Goal: Task Accomplishment & Management: Manage account settings

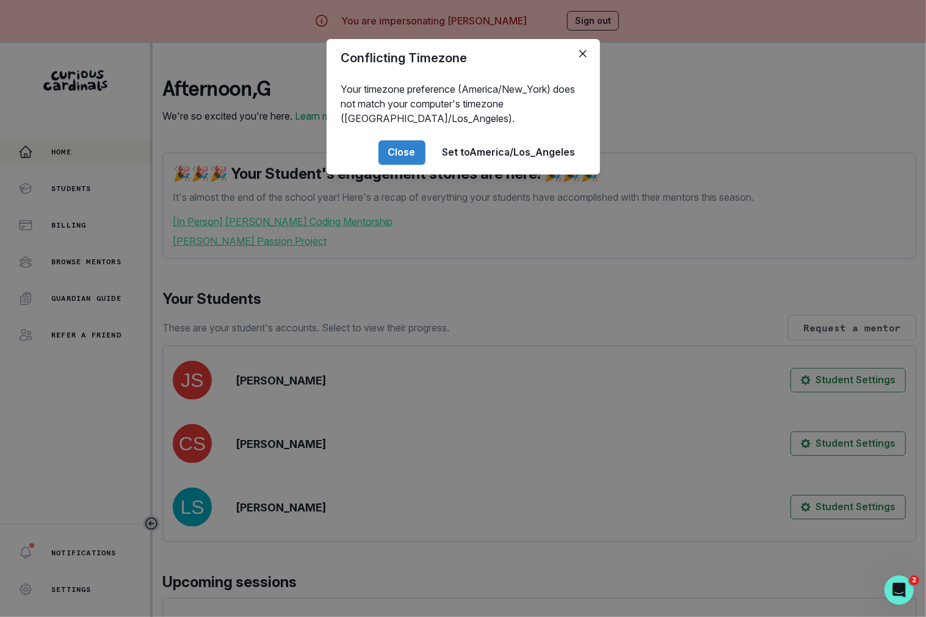
click at [315, 413] on div "Conflicting Timezone Your timezone preference (America/New_York) does not match…" at bounding box center [463, 308] width 926 height 617
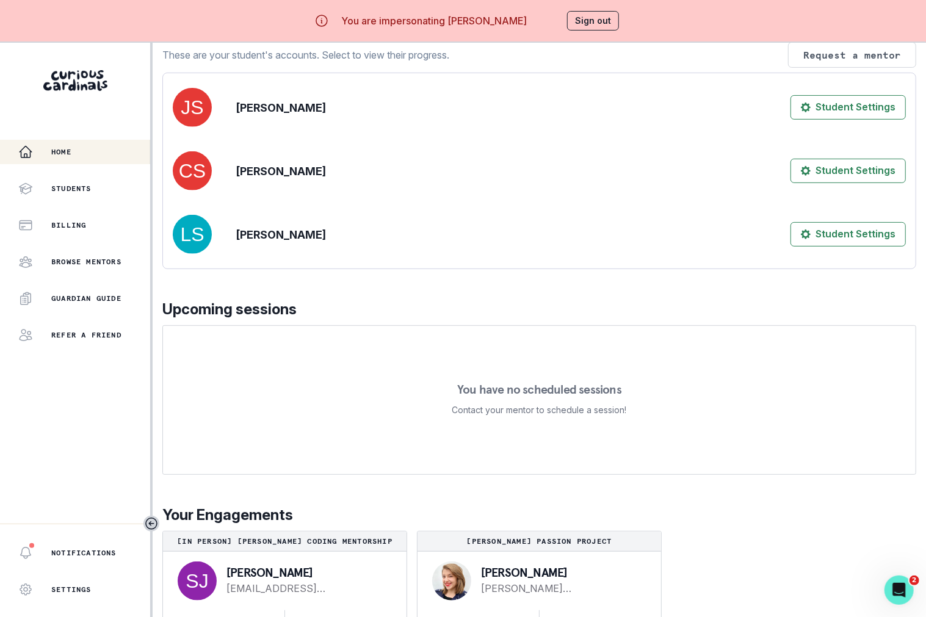
scroll to position [43, 0]
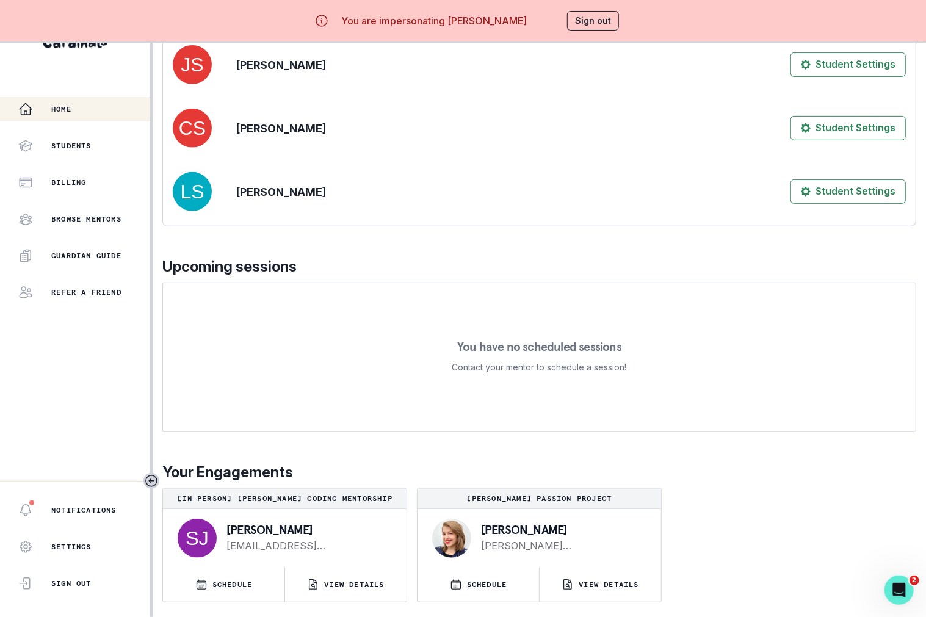
click at [597, 23] on button "Sign out" at bounding box center [593, 21] width 52 height 20
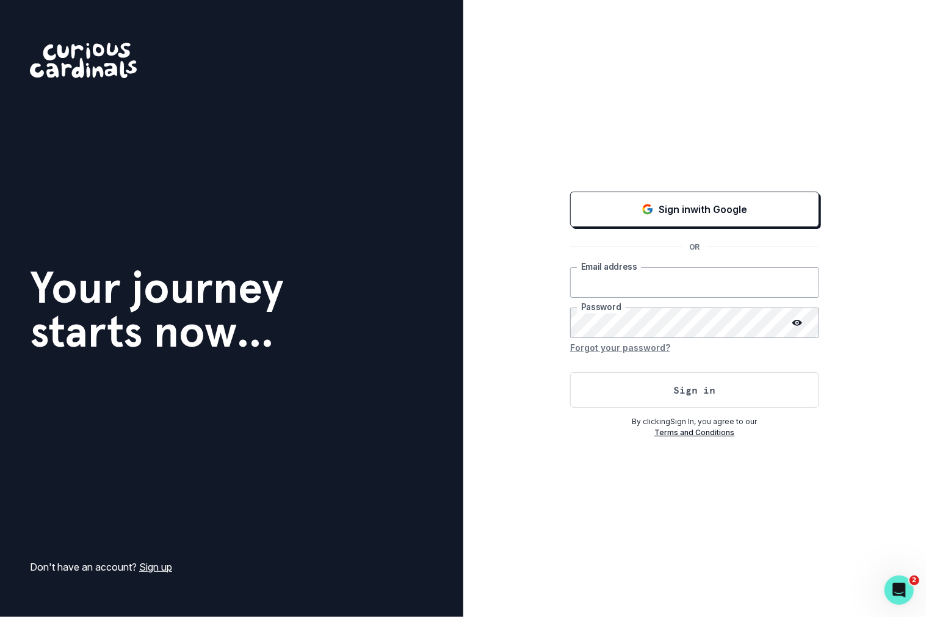
type input "[PERSON_NAME][EMAIL_ADDRESS][DOMAIN_NAME]"
click at [690, 390] on button "Sign in" at bounding box center [694, 390] width 249 height 35
